Goal: Task Accomplishment & Management: Use online tool/utility

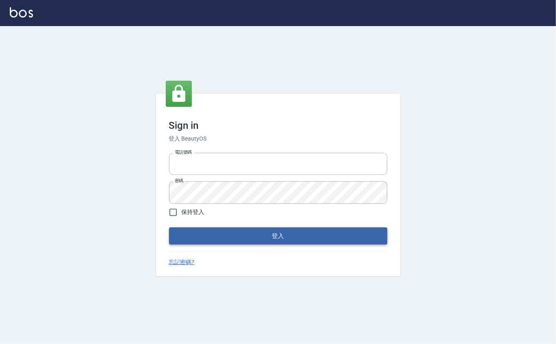
type input "0912271117"
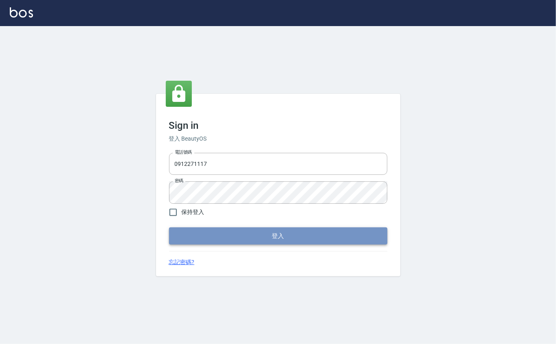
click at [256, 232] on button "登入" at bounding box center [278, 235] width 218 height 17
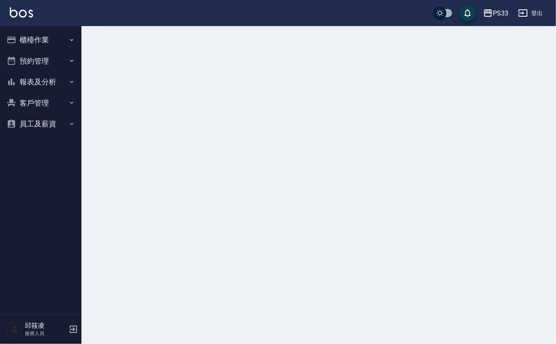
click at [53, 38] on button "櫃檯作業" at bounding box center [40, 39] width 75 height 21
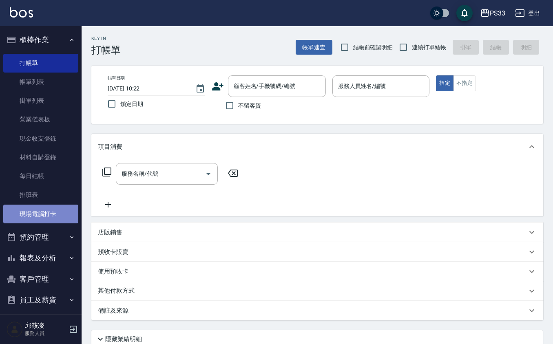
click at [54, 217] on link "現場電腦打卡" at bounding box center [40, 214] width 75 height 19
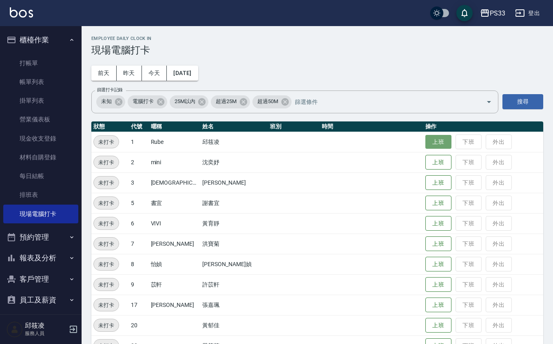
click at [425, 139] on button "上班" at bounding box center [438, 142] width 26 height 14
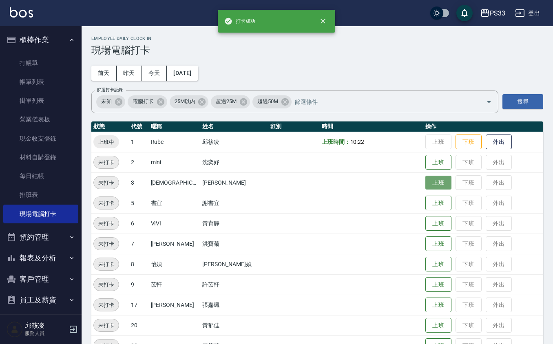
click at [428, 184] on button "上班" at bounding box center [438, 183] width 26 height 14
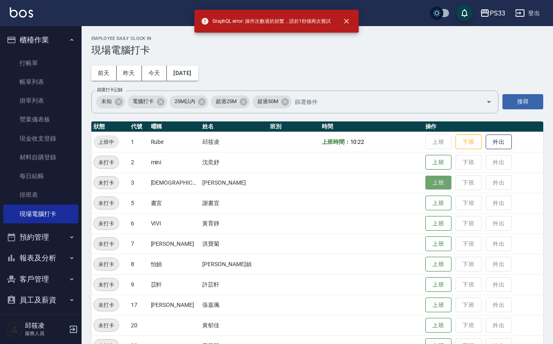
click at [428, 184] on button "上班" at bounding box center [438, 183] width 26 height 14
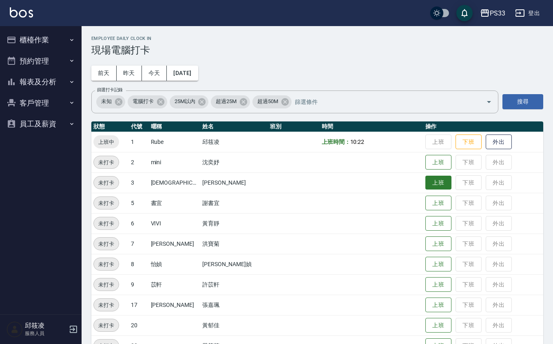
click at [425, 183] on button "上班" at bounding box center [438, 183] width 26 height 14
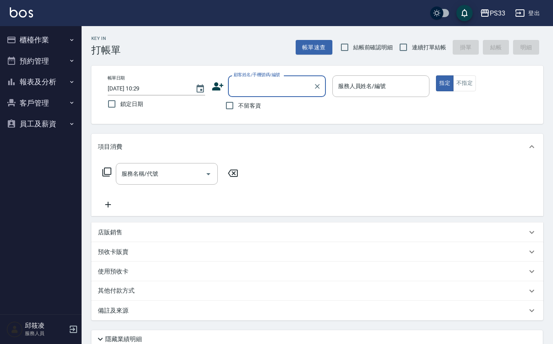
click at [57, 44] on button "櫃檯作業" at bounding box center [40, 39] width 75 height 21
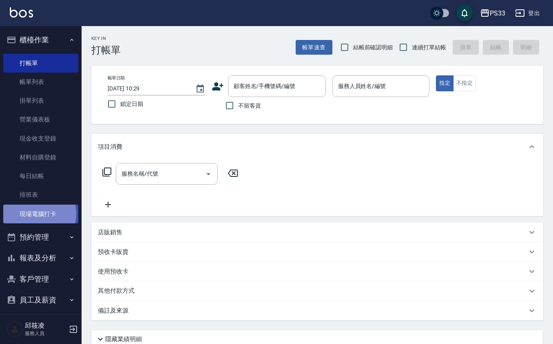
click at [35, 214] on link "現場電腦打卡" at bounding box center [40, 214] width 75 height 19
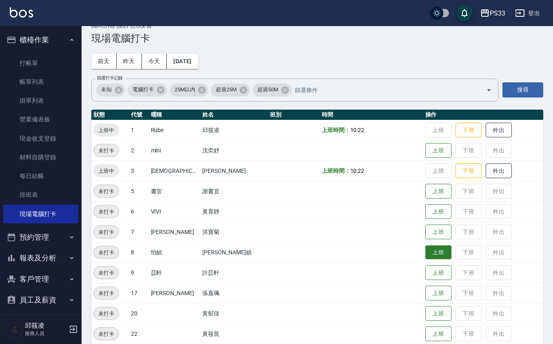
scroll to position [22, 0]
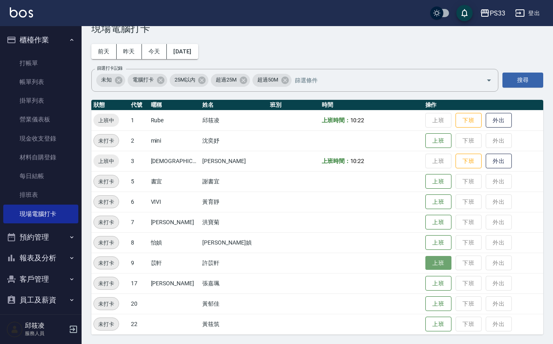
click at [425, 269] on button "上班" at bounding box center [438, 263] width 26 height 14
drag, startPoint x: 437, startPoint y: 328, endPoint x: 441, endPoint y: 324, distance: 5.2
click at [441, 324] on td "上班 下班 外出" at bounding box center [483, 324] width 120 height 20
click at [431, 327] on button "上班" at bounding box center [438, 324] width 26 height 14
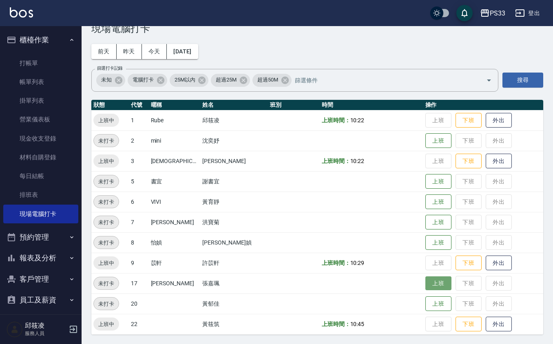
click at [429, 284] on button "上班" at bounding box center [438, 283] width 26 height 14
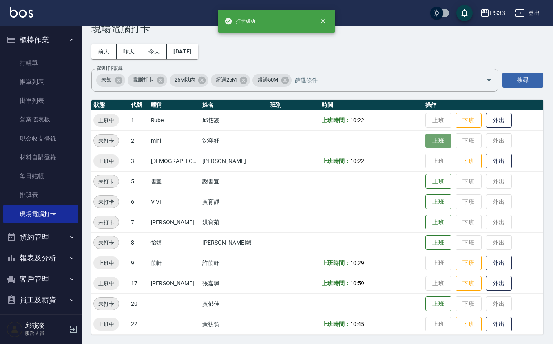
click at [425, 144] on button "上班" at bounding box center [438, 141] width 26 height 14
